Goal: Communication & Community: Answer question/provide support

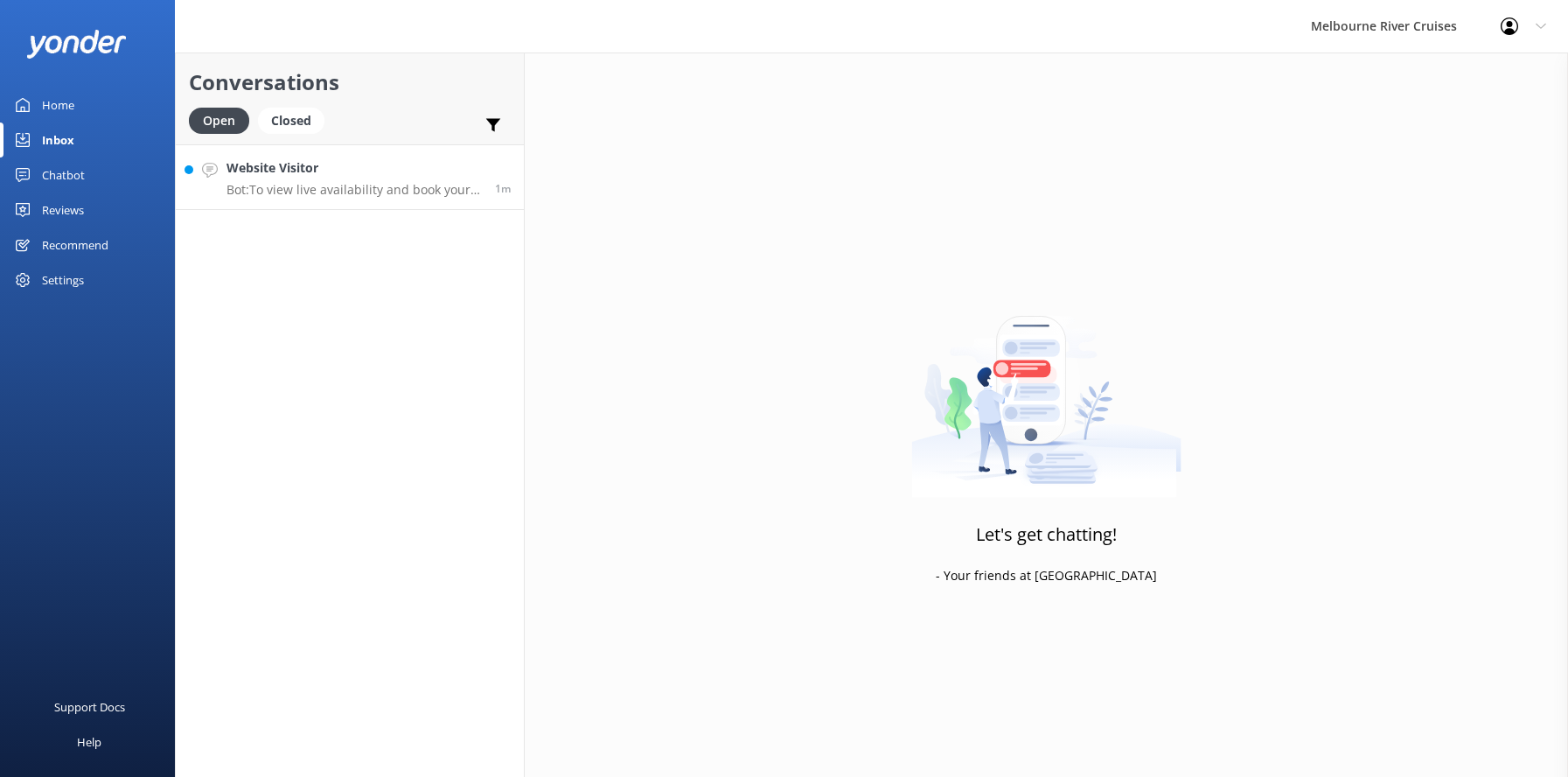
click at [293, 186] on p "Bot: To view live availability and book your Melbourne River Cruise experience,…" at bounding box center [354, 190] width 255 height 16
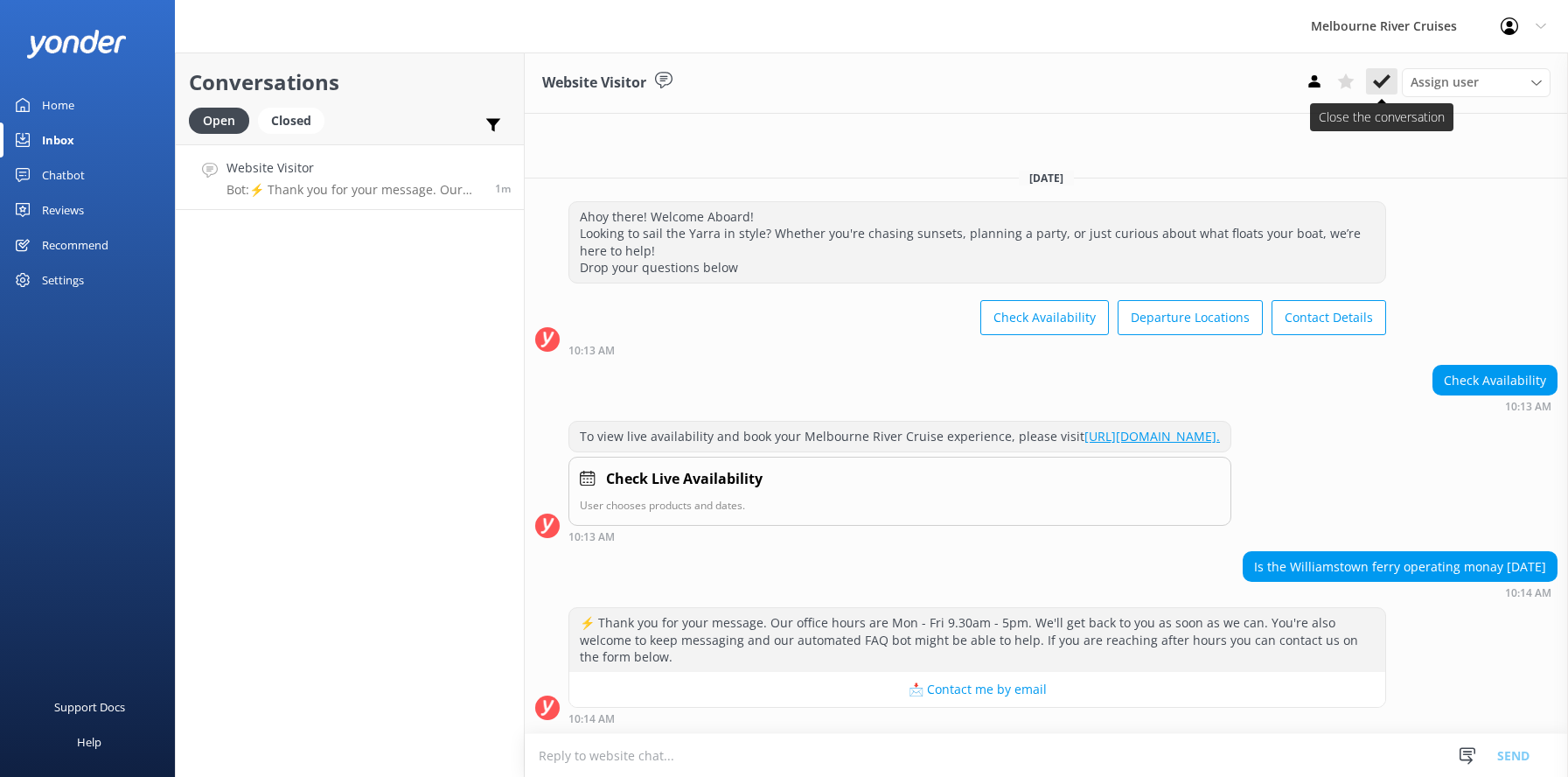
click at [1379, 83] on use at bounding box center [1382, 81] width 18 height 14
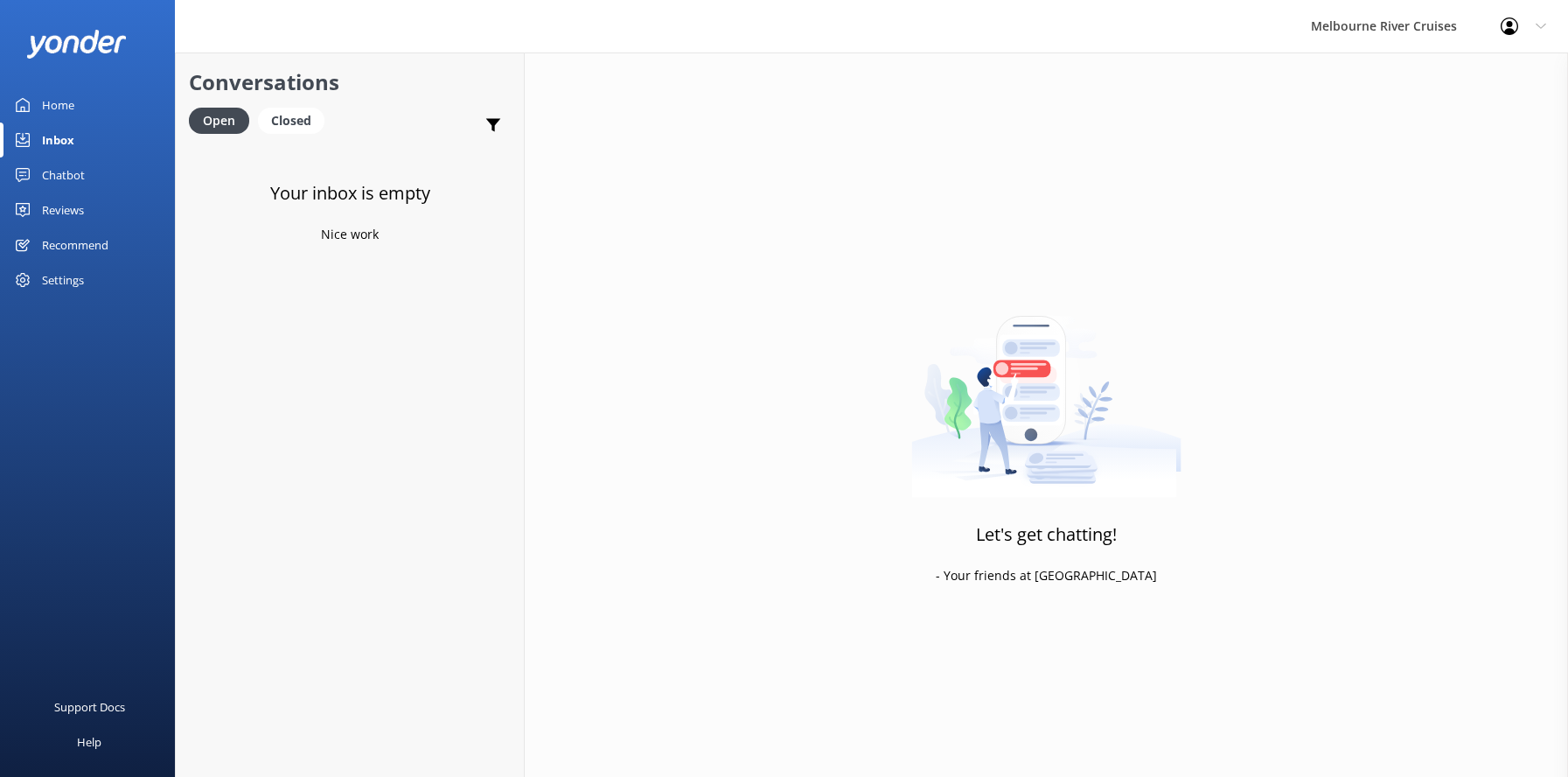
click at [61, 137] on div "Inbox" at bounding box center [57, 140] width 33 height 35
click at [49, 102] on div "Home" at bounding box center [57, 104] width 33 height 35
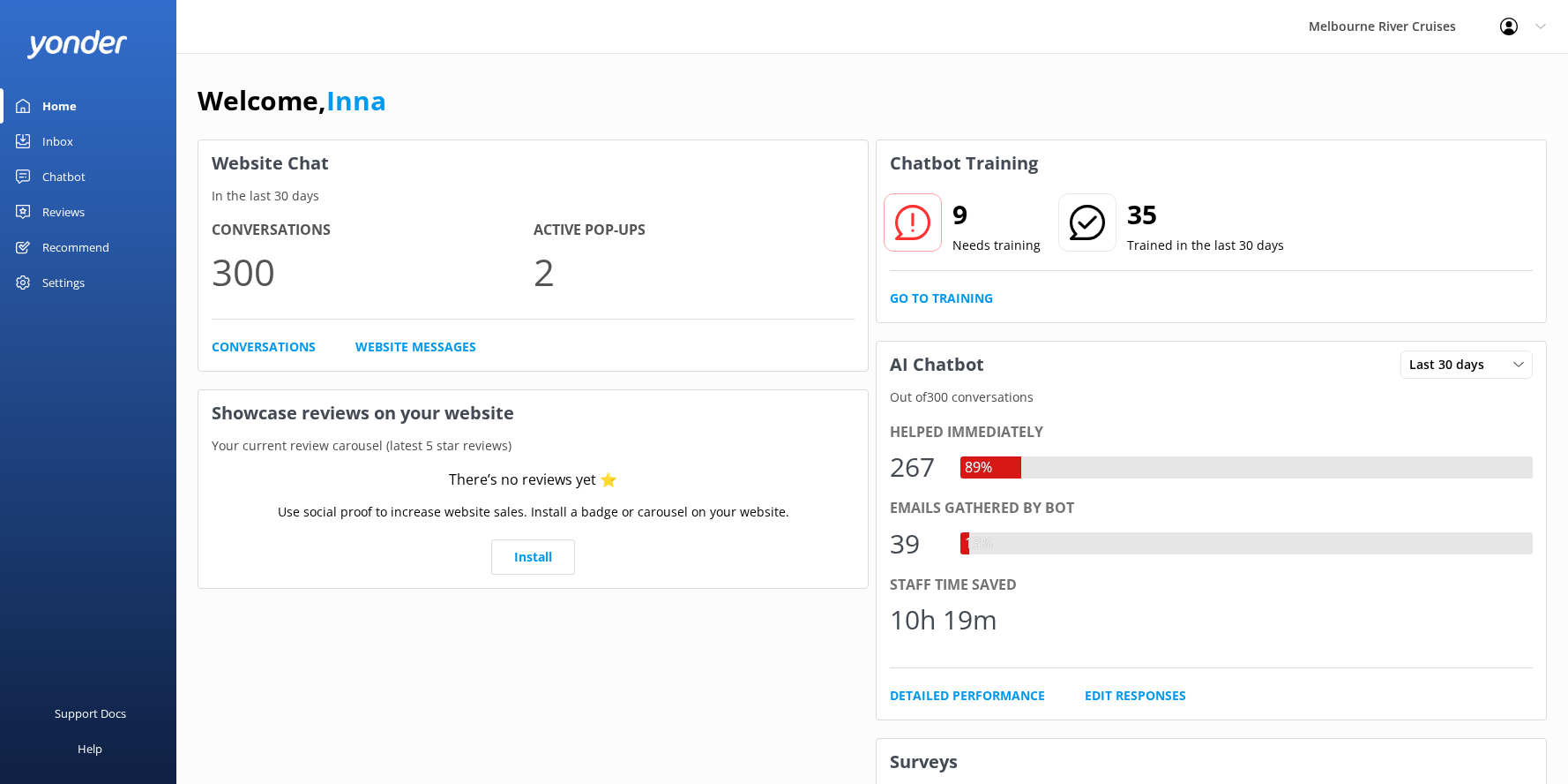
click at [46, 136] on div "Inbox" at bounding box center [57, 141] width 31 height 35
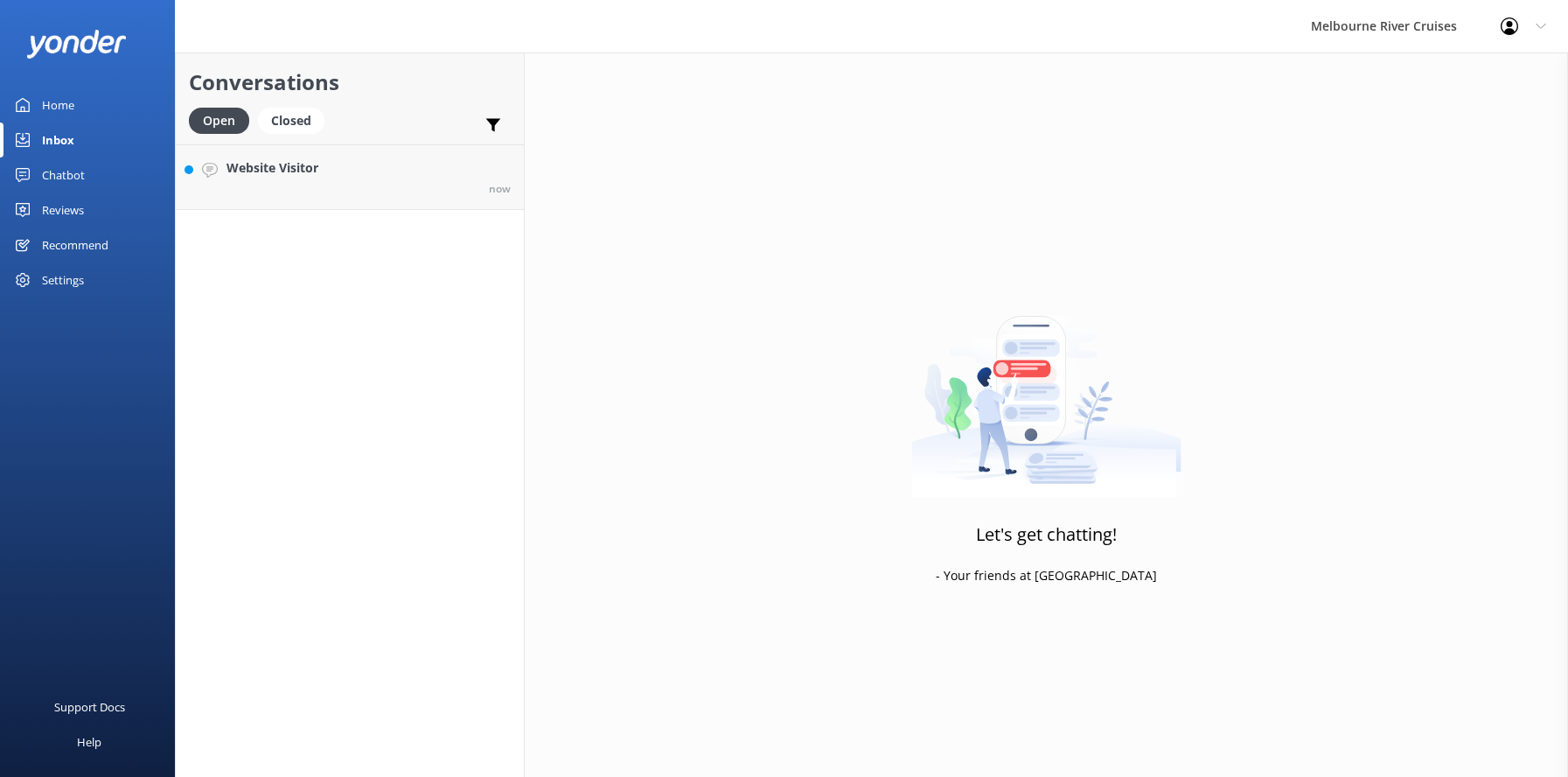
click at [48, 102] on div "Home" at bounding box center [57, 104] width 33 height 35
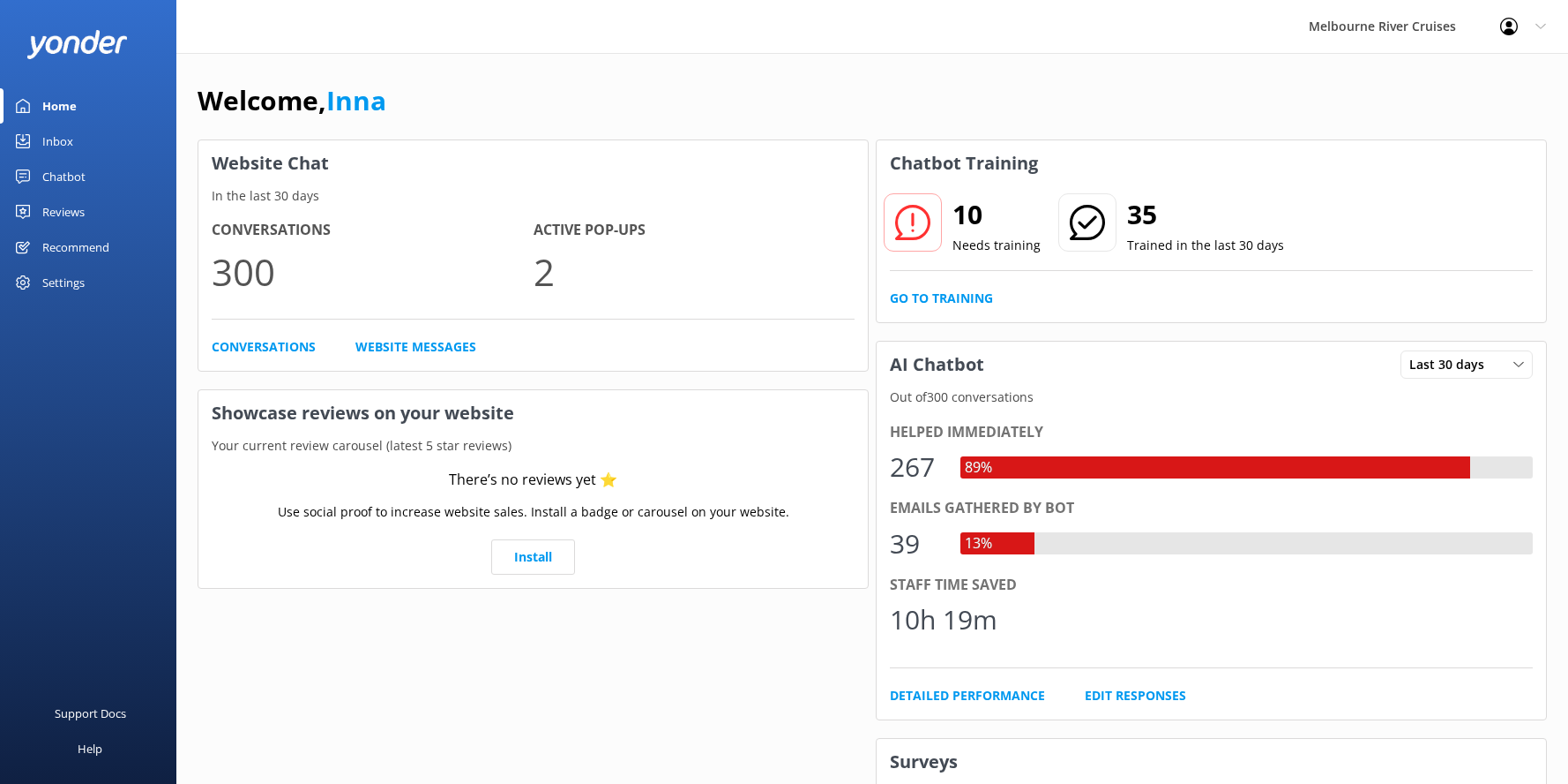
click at [52, 137] on div "Inbox" at bounding box center [57, 141] width 31 height 35
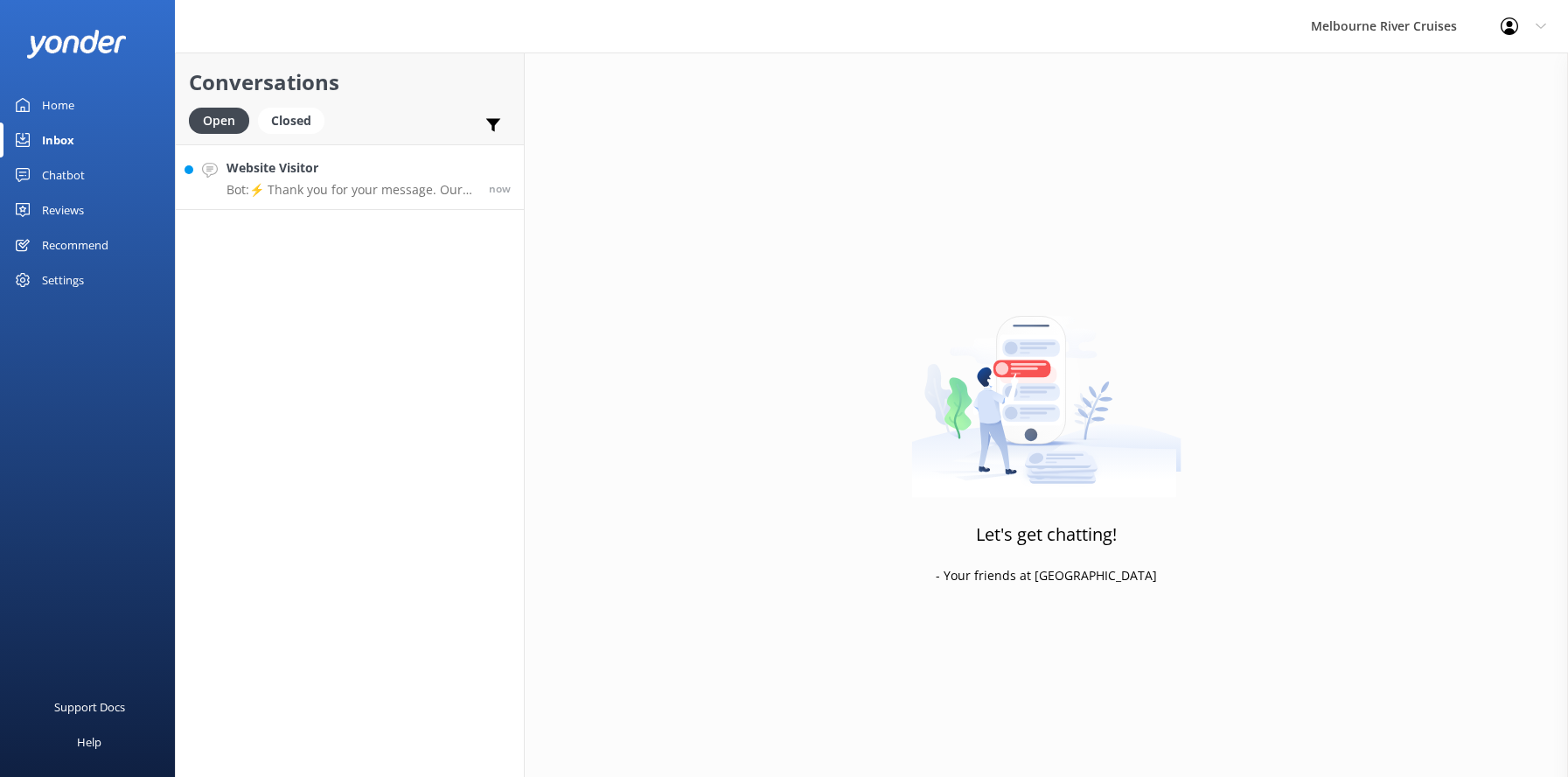
click at [288, 184] on p "Bot: ⚡ Thank you for your message. Our office hours are Mon - Fri 9.30am - 5pm.…" at bounding box center [351, 190] width 249 height 16
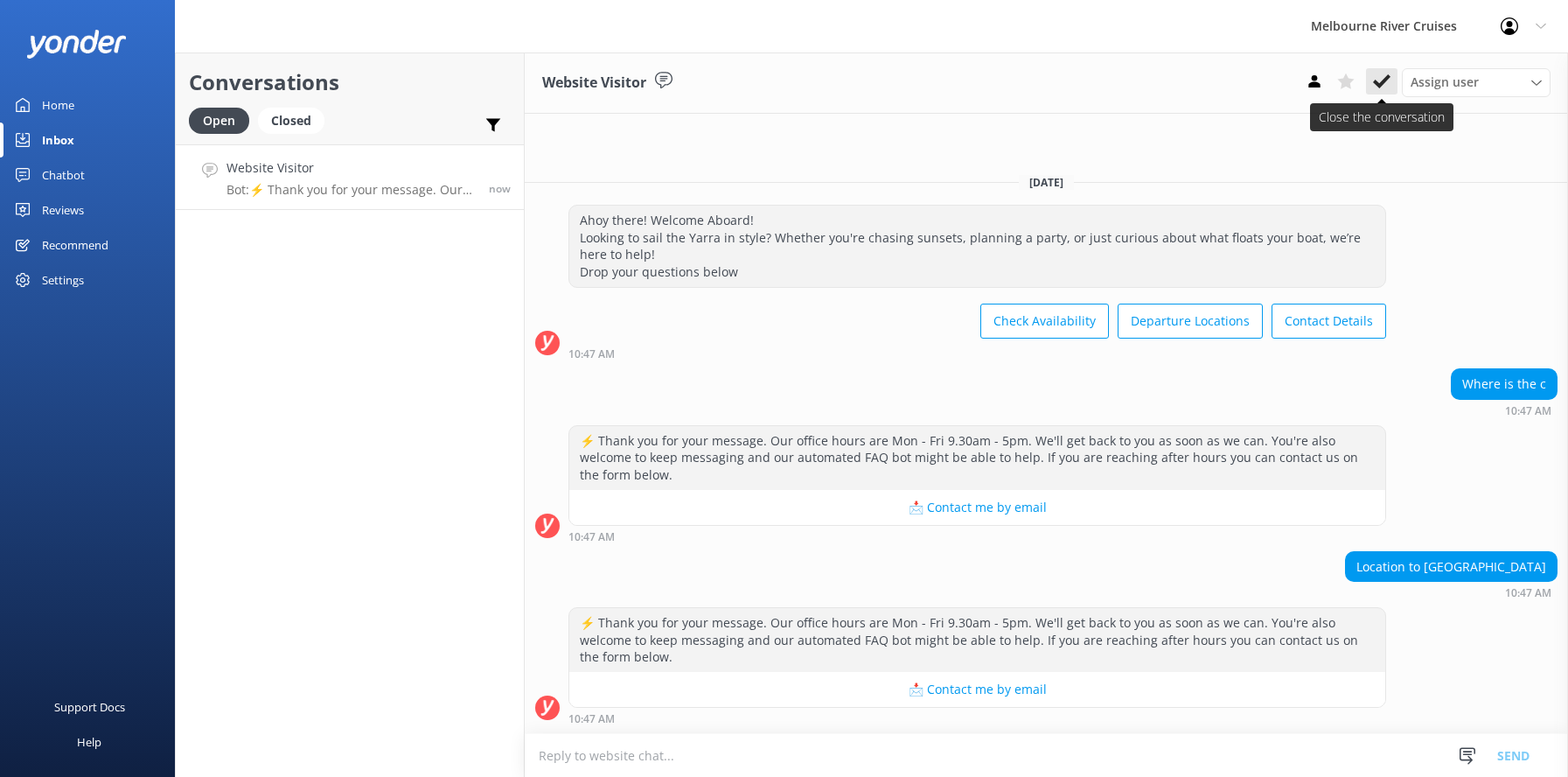
click at [1377, 79] on icon at bounding box center [1382, 81] width 18 height 18
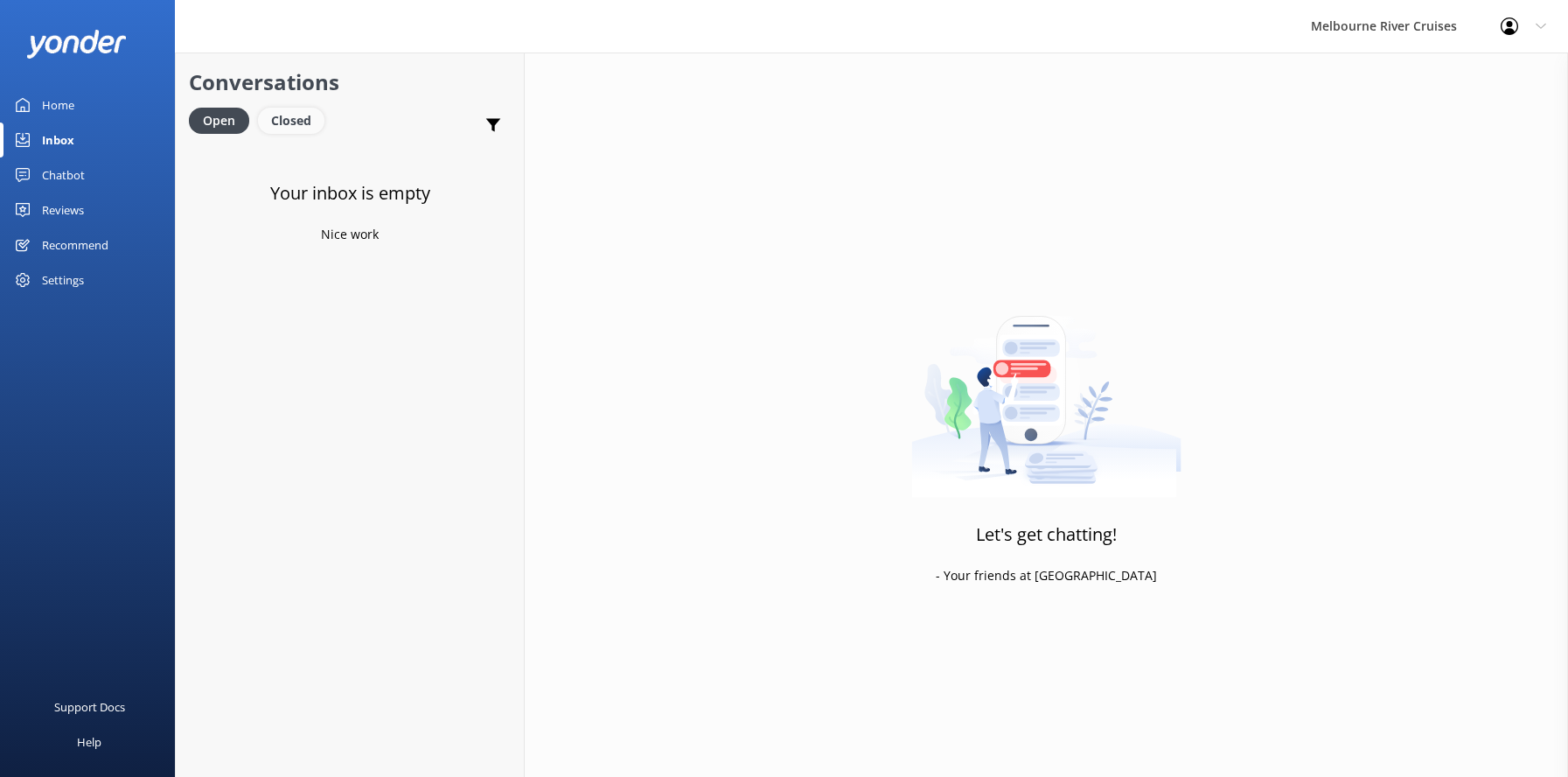
click at [290, 118] on div "Closed" at bounding box center [291, 121] width 66 height 27
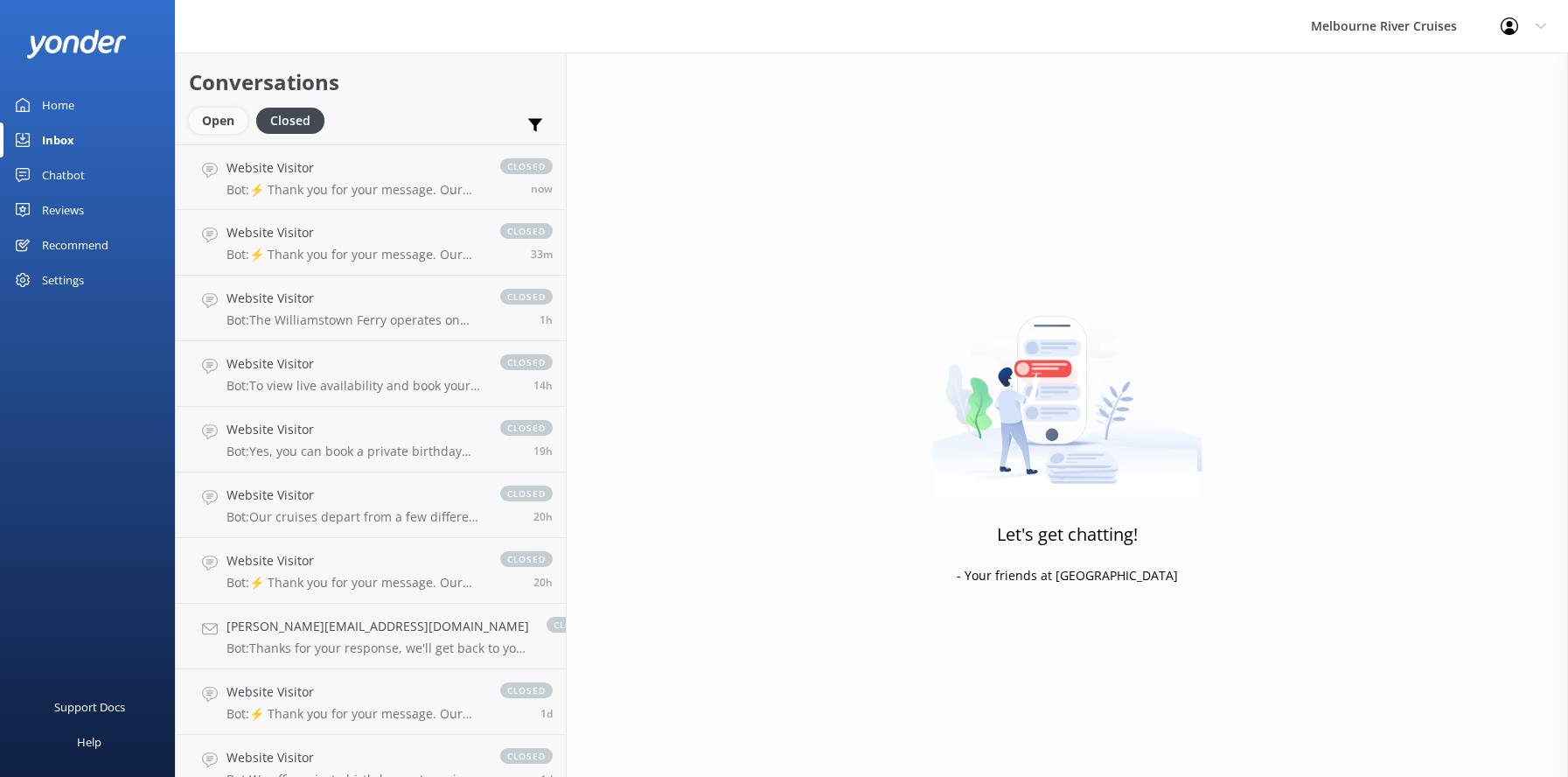
click at [209, 124] on div "Open" at bounding box center [218, 121] width 58 height 27
